Goal: Contribute content: Add original content to the website for others to see

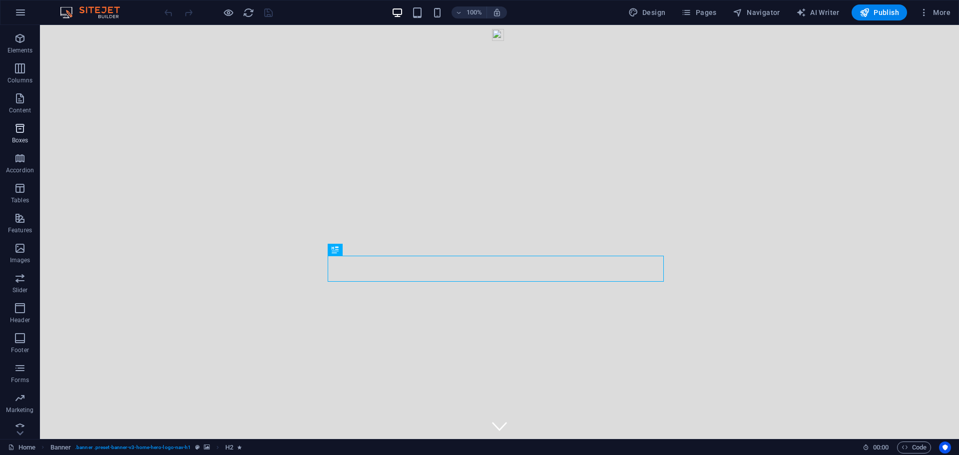
scroll to position [35, 0]
click at [21, 302] on icon "button" at bounding box center [20, 299] width 12 height 12
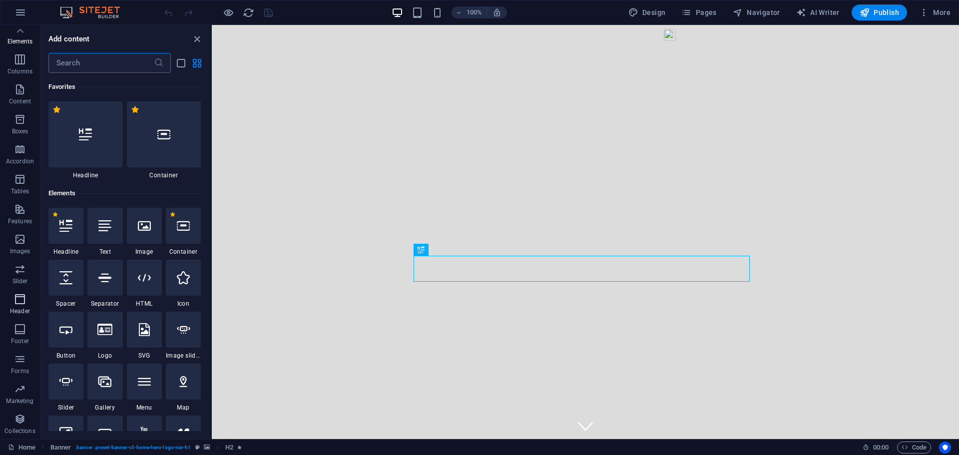
scroll to position [6014, 0]
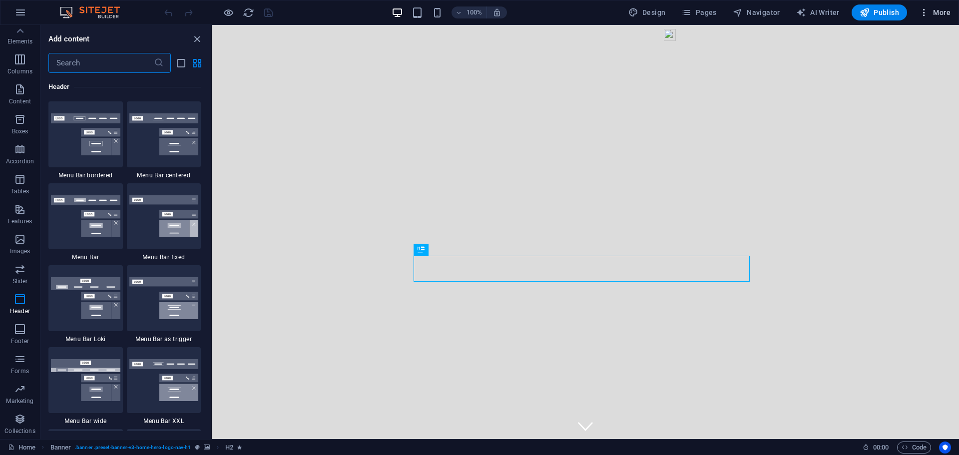
click at [938, 12] on span "More" at bounding box center [934, 12] width 31 height 10
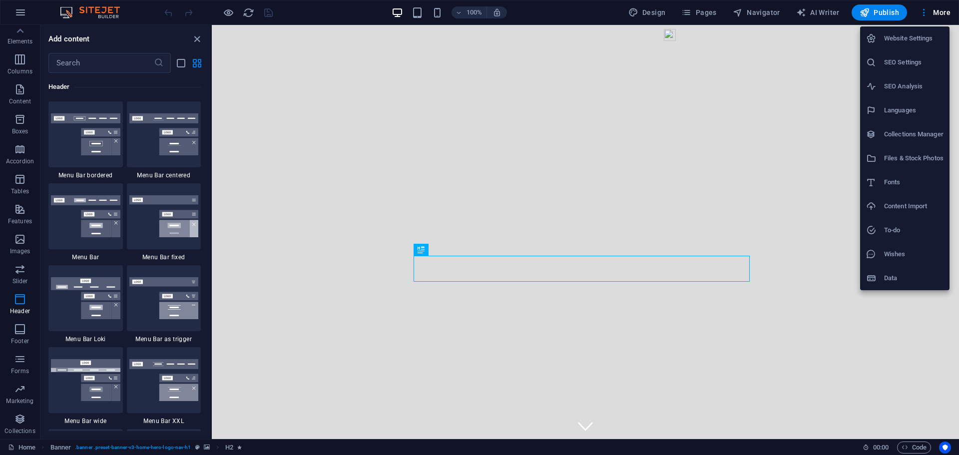
click at [897, 276] on h6 "Data" at bounding box center [913, 278] width 59 height 12
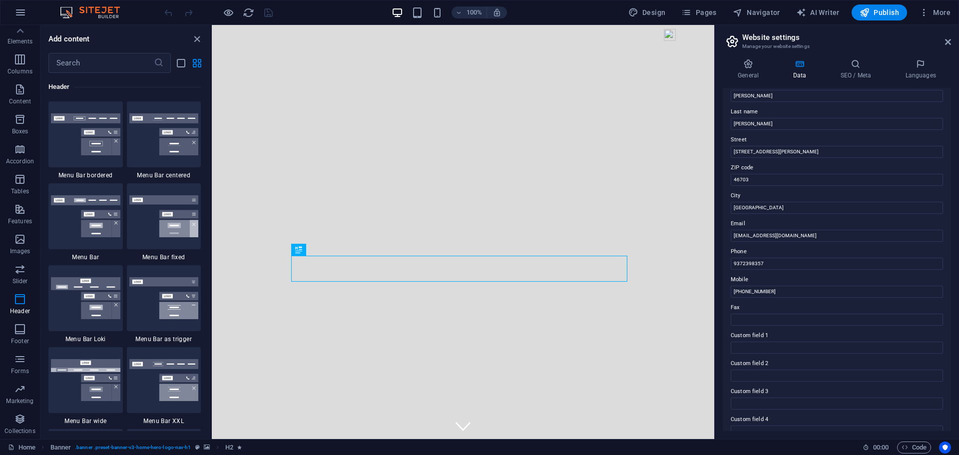
scroll to position [0, 0]
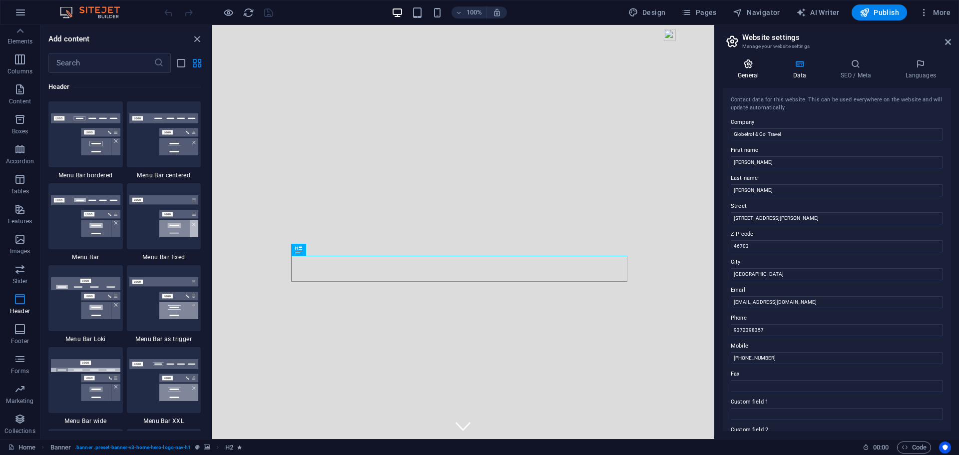
click at [751, 71] on h4 "General" at bounding box center [750, 69] width 55 height 21
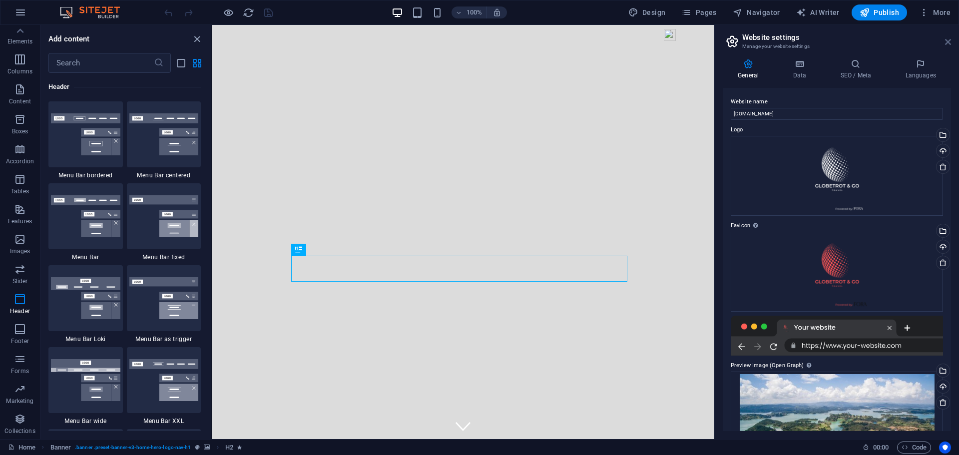
click at [948, 41] on icon at bounding box center [948, 42] width 6 height 8
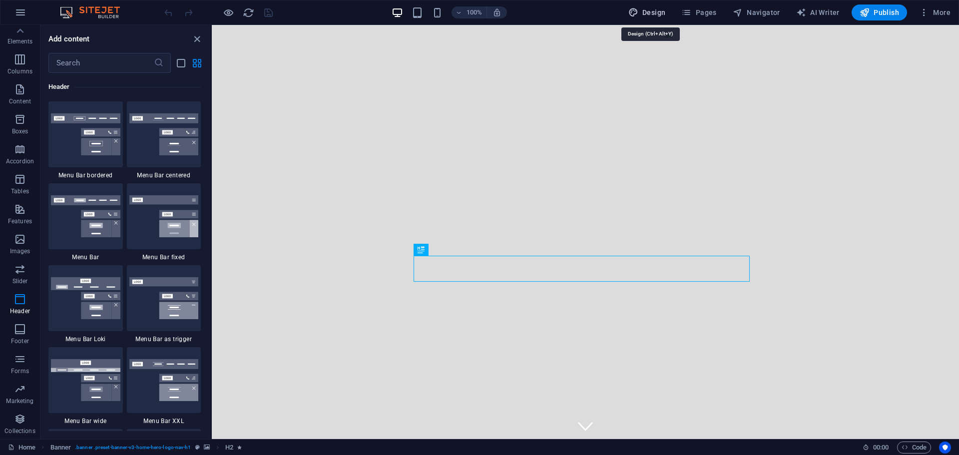
drag, startPoint x: 660, startPoint y: 12, endPoint x: 466, endPoint y: 9, distance: 193.8
click at [660, 12] on span "Design" at bounding box center [646, 12] width 37 height 10
select select "rem"
select select "200"
select select "px"
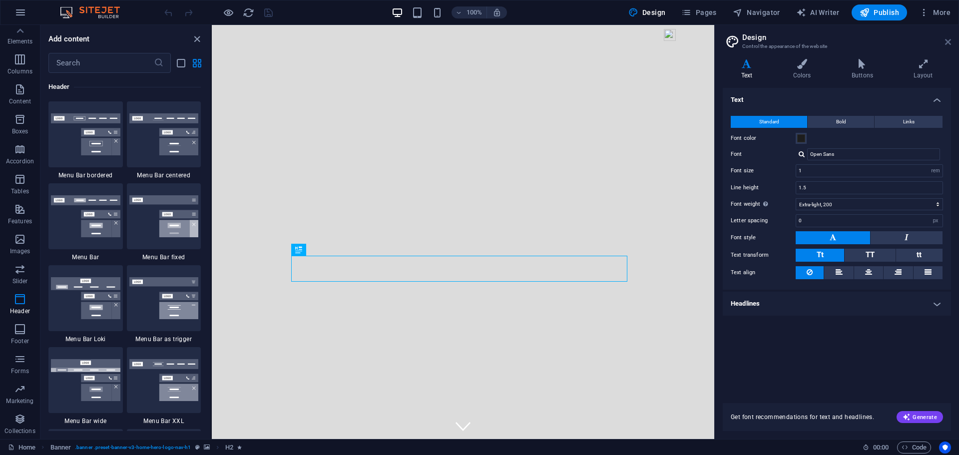
drag, startPoint x: 735, startPoint y: 15, endPoint x: 946, endPoint y: 41, distance: 212.8
click at [946, 41] on icon at bounding box center [948, 42] width 6 height 8
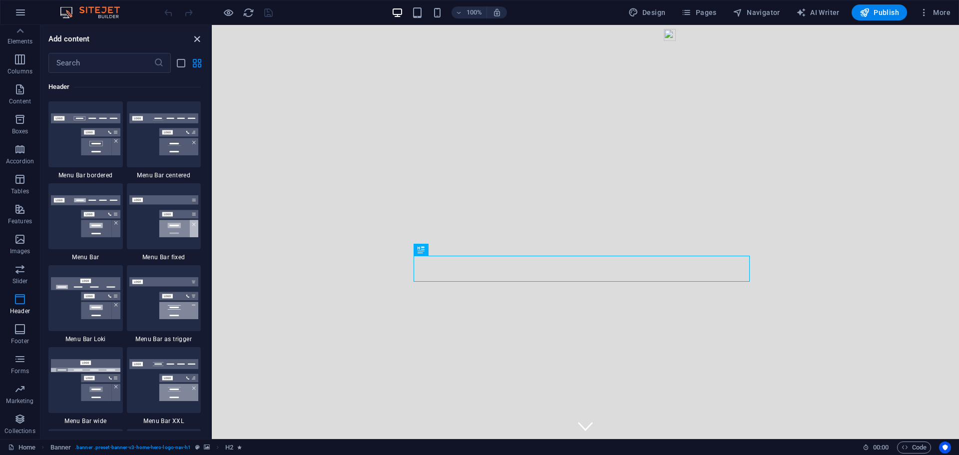
drag, startPoint x: 156, startPoint y: 11, endPoint x: 196, endPoint y: 36, distance: 47.1
click at [196, 36] on icon "close panel" at bounding box center [196, 38] width 11 height 11
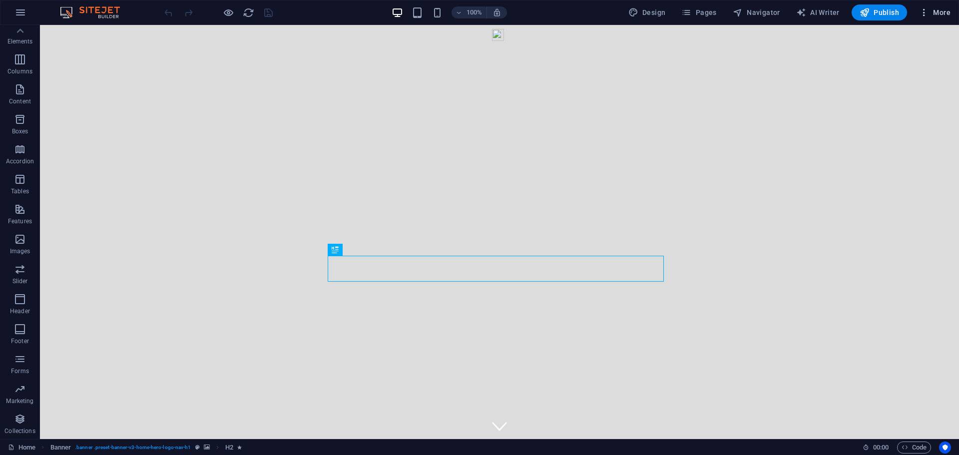
click at [937, 11] on span "More" at bounding box center [934, 12] width 31 height 10
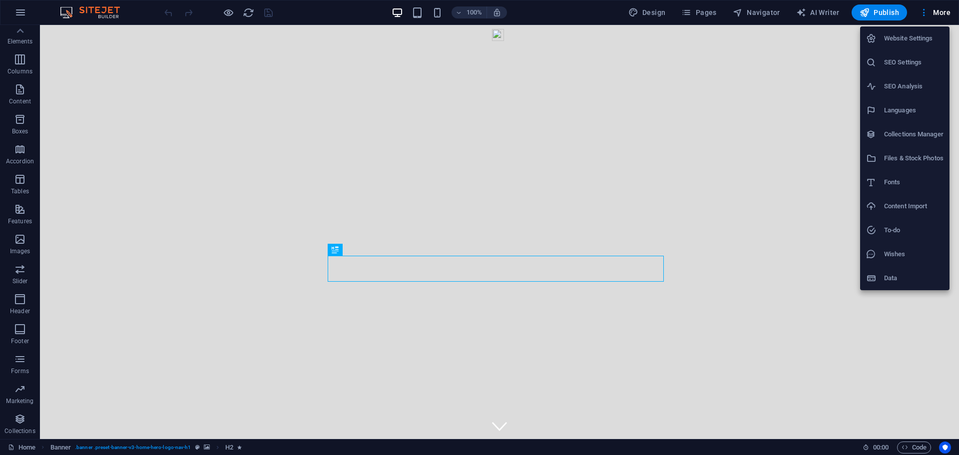
click at [891, 228] on h6 "To-do" at bounding box center [913, 230] width 59 height 12
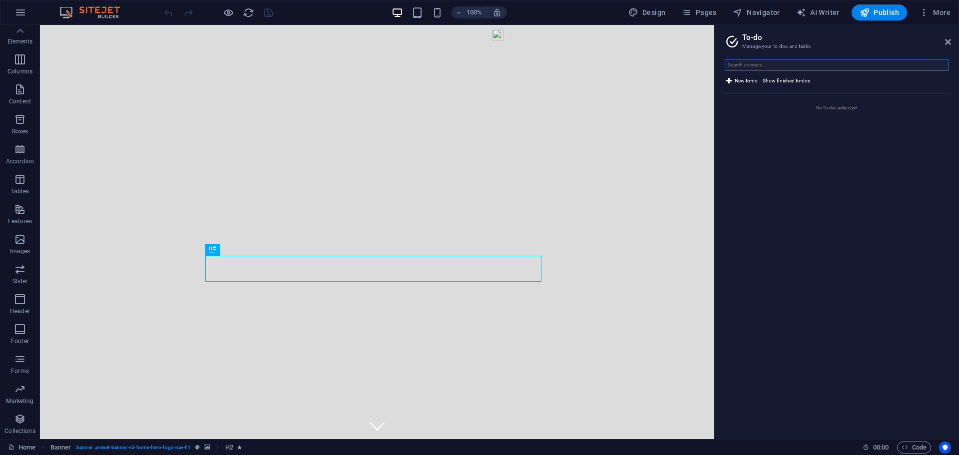
click at [744, 63] on input "text" at bounding box center [837, 65] width 224 height 12
type input "enter snipett code on the webpage."
click at [738, 126] on label at bounding box center [737, 127] width 7 height 7
click at [0, 0] on input "checkbox" at bounding box center [0, 0] width 0 height 0
click at [760, 78] on div "New to-do Show finished to-dos" at bounding box center [837, 76] width 228 height 34
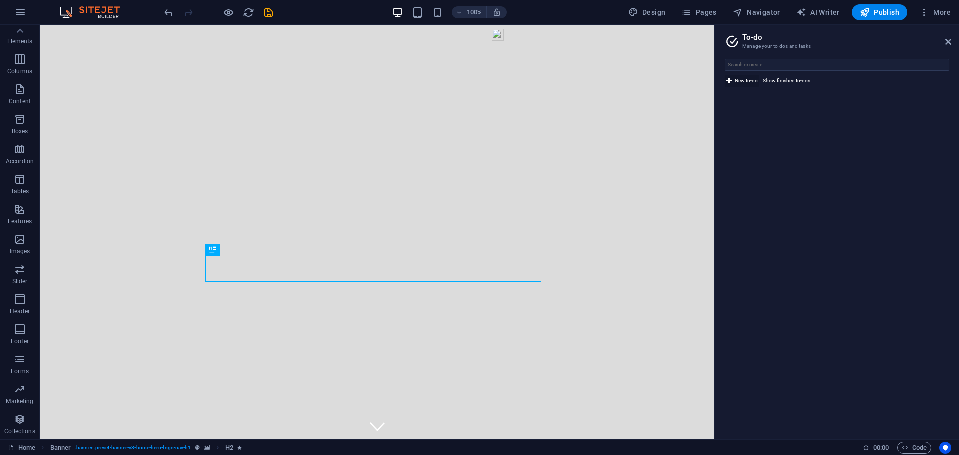
click at [750, 80] on span "New to-do" at bounding box center [746, 81] width 23 height 12
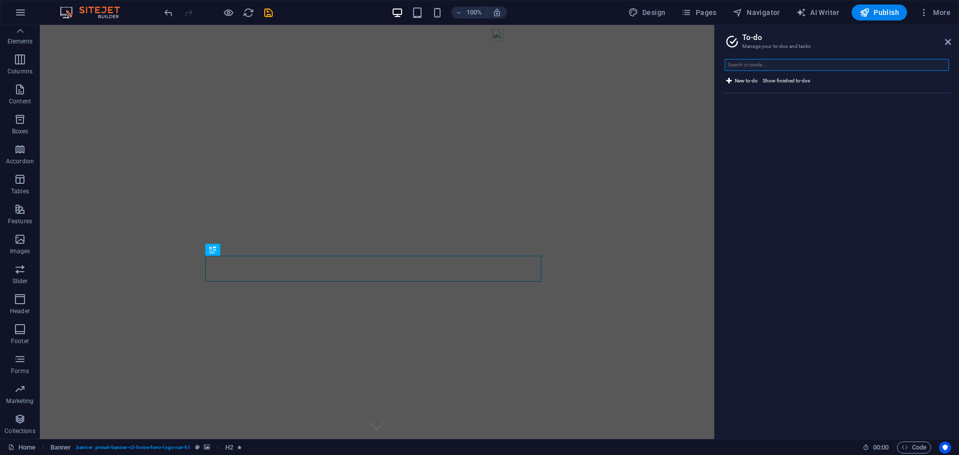
click at [779, 64] on input "text" at bounding box center [837, 65] width 224 height 12
type input "html code editing."
click at [738, 130] on label at bounding box center [737, 127] width 7 height 7
click at [0, 0] on input "checkbox" at bounding box center [0, 0] width 0 height 0
click at [948, 41] on icon at bounding box center [948, 42] width 6 height 8
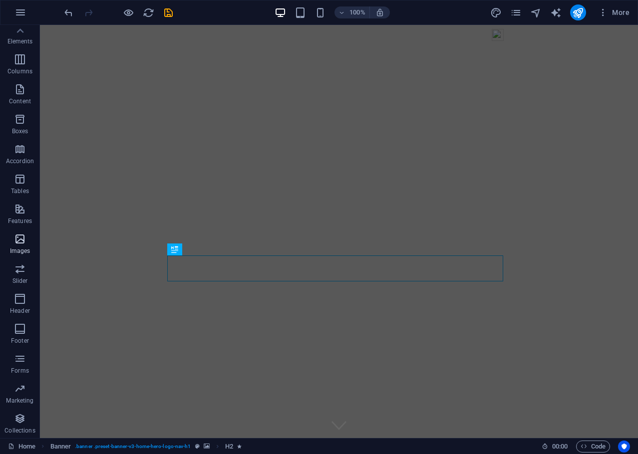
scroll to position [36, 0]
click at [22, 32] on icon at bounding box center [20, 30] width 7 height 4
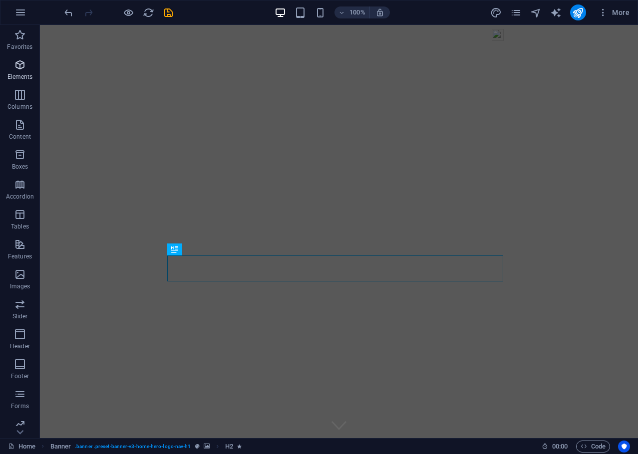
click at [21, 69] on icon "button" at bounding box center [20, 65] width 12 height 12
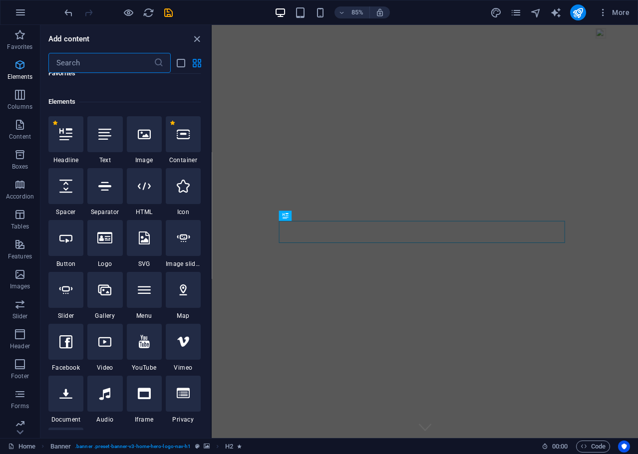
scroll to position [106, 0]
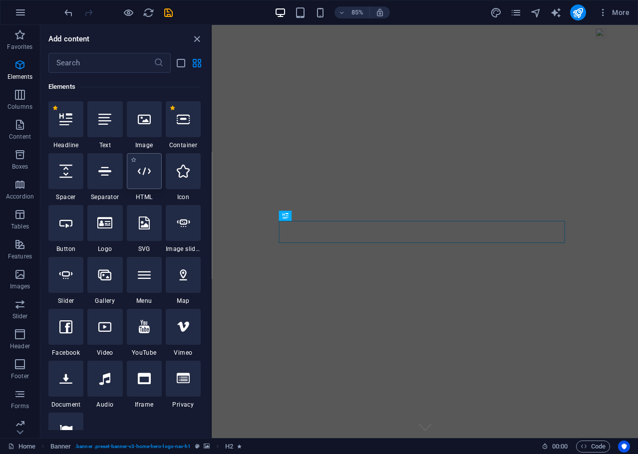
click at [143, 173] on icon at bounding box center [144, 171] width 13 height 13
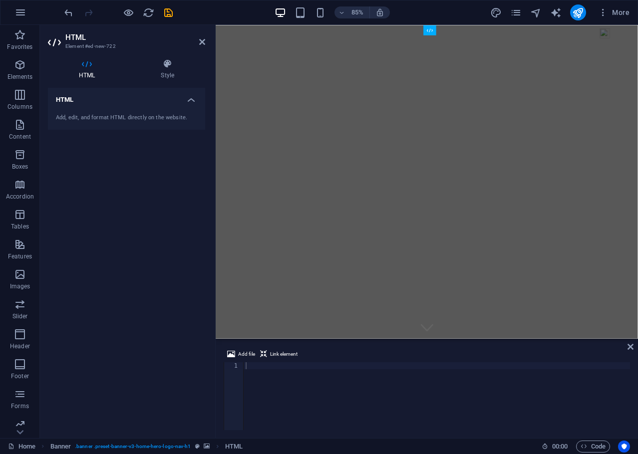
click at [102, 116] on div "Add, edit, and format HTML directly on the website." at bounding box center [126, 118] width 141 height 8
click at [258, 367] on div at bounding box center [437, 404] width 387 height 82
paste textarea "</script>"
type textarea "</script>"
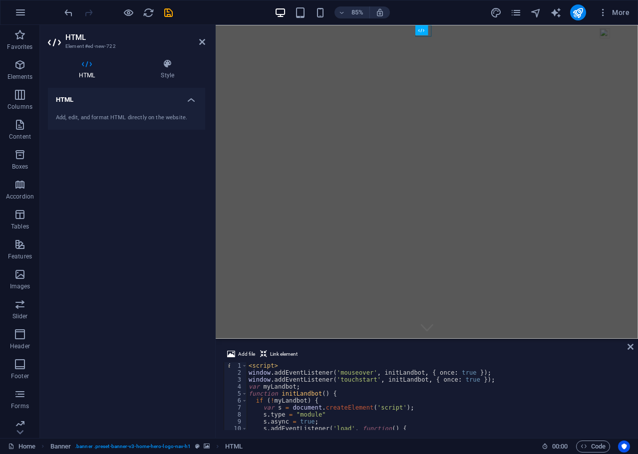
scroll to position [72, 0]
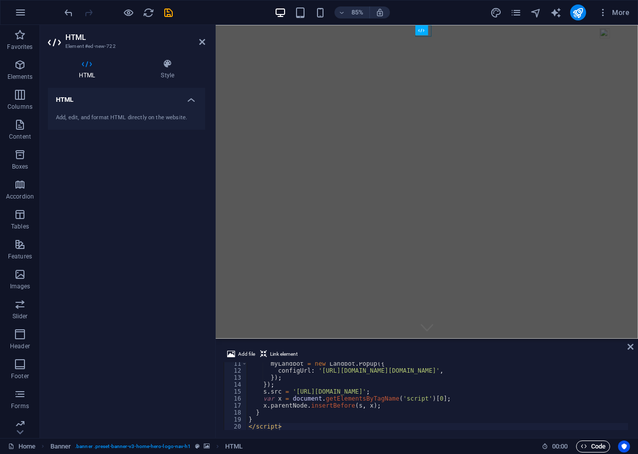
click at [591, 447] on span "Code" at bounding box center [593, 447] width 25 height 12
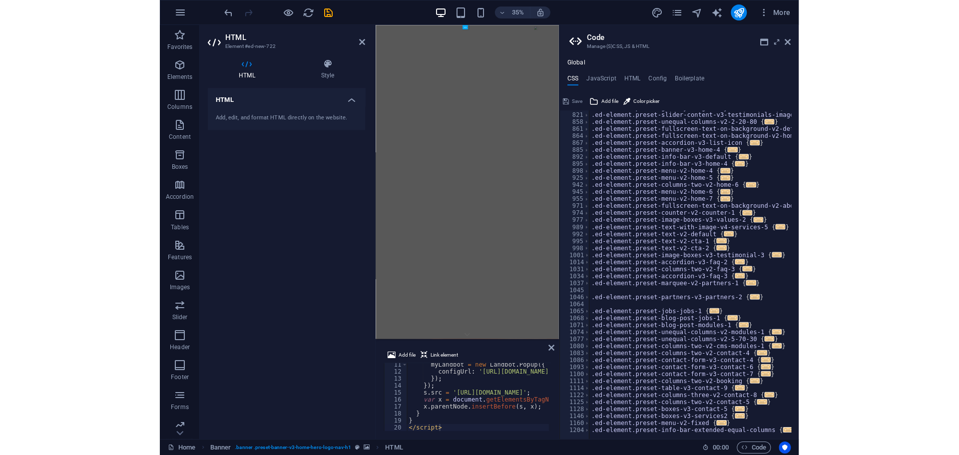
scroll to position [511, 0]
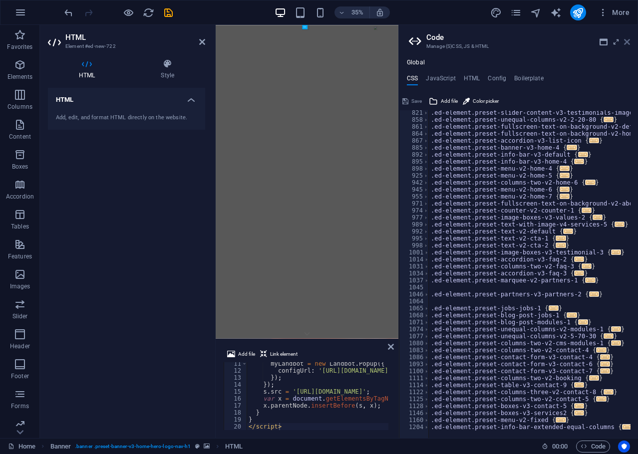
drag, startPoint x: 485, startPoint y: 18, endPoint x: 627, endPoint y: 42, distance: 143.8
click at [627, 42] on icon at bounding box center [627, 42] width 6 height 8
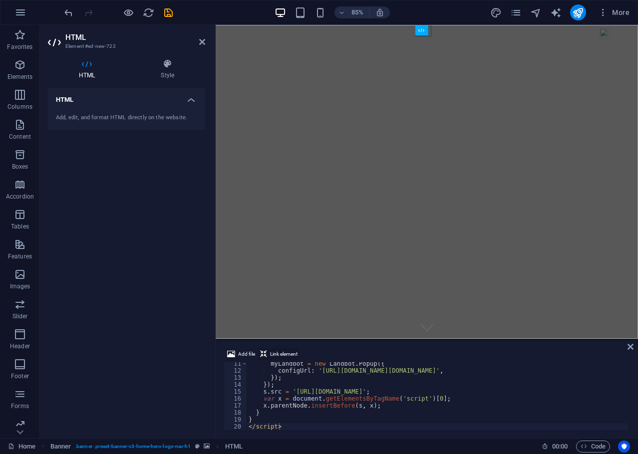
click at [275, 353] on span "Link element" at bounding box center [283, 355] width 27 height 12
click at [113, 310] on div "HTML Add, edit, and format HTML directly on the website." at bounding box center [126, 259] width 157 height 343
click at [189, 99] on h4 "HTML" at bounding box center [126, 97] width 157 height 18
click at [188, 99] on h4 "HTML" at bounding box center [126, 100] width 157 height 24
click at [578, 10] on icon "publish" at bounding box center [577, 12] width 11 height 11
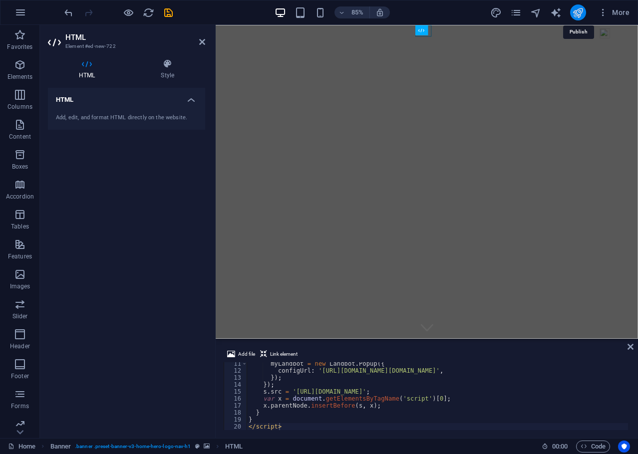
checkbox input "false"
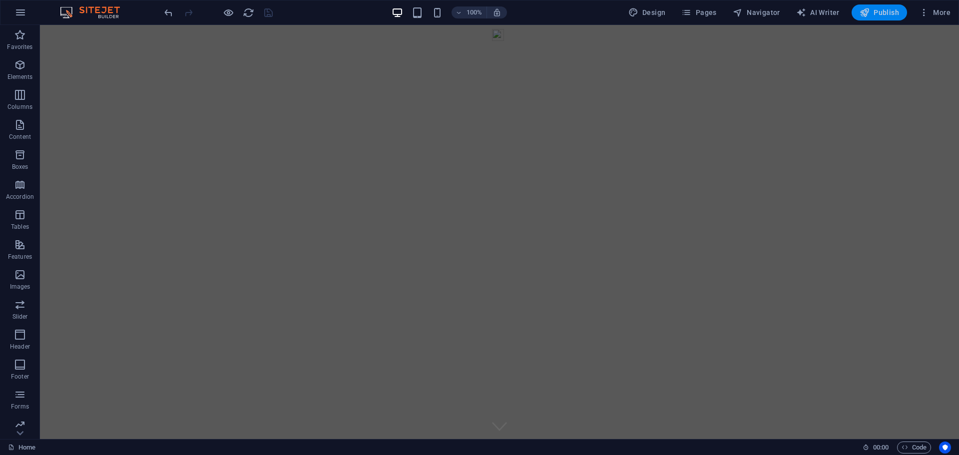
click at [876, 10] on span "Publish" at bounding box center [878, 12] width 39 height 10
